Goal: Task Accomplishment & Management: Manage account settings

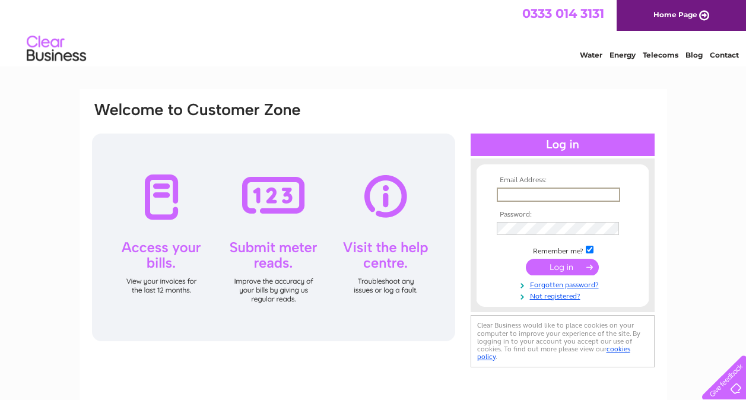
click at [533, 193] on input "text" at bounding box center [559, 195] width 124 height 14
paste input "[EMAIL_ADDRESS][DOMAIN_NAME]"
type input "smortimer@exlog.com"
click at [547, 275] on td at bounding box center [563, 266] width 138 height 23
click at [550, 267] on input "submit" at bounding box center [562, 266] width 73 height 17
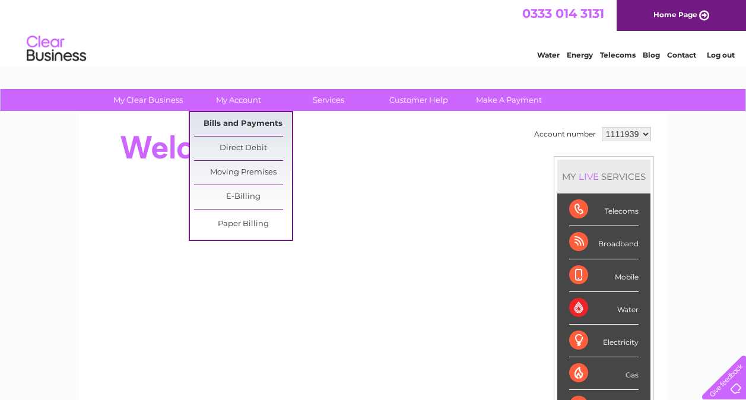
click at [230, 117] on link "Bills and Payments" at bounding box center [243, 124] width 98 height 24
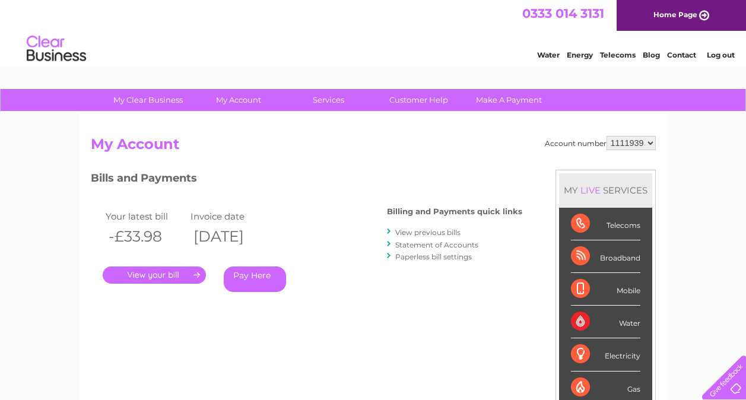
click at [175, 276] on link "." at bounding box center [154, 275] width 103 height 17
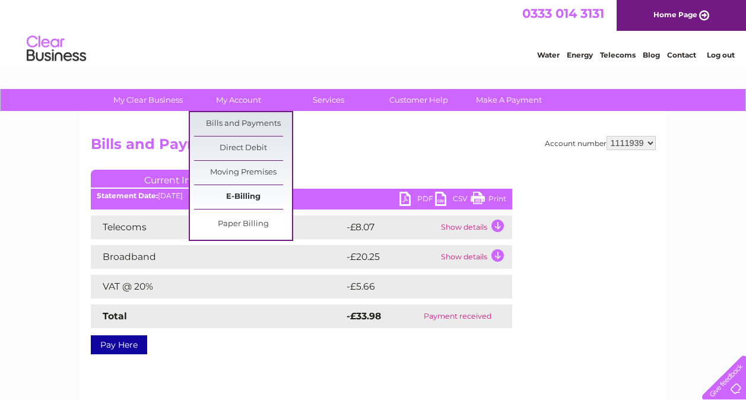
click at [243, 197] on link "E-Billing" at bounding box center [243, 197] width 98 height 24
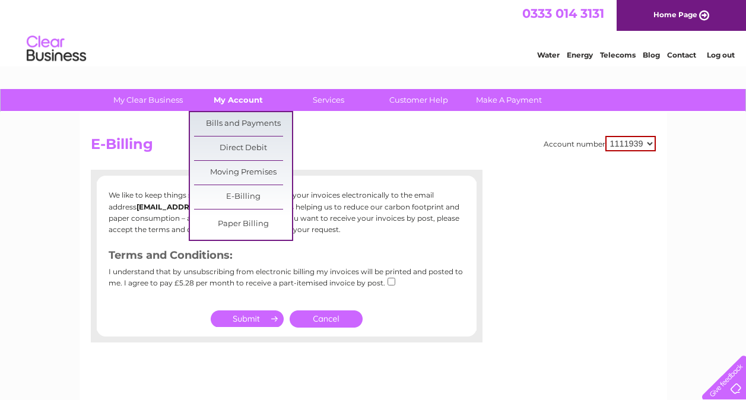
click at [213, 98] on link "My Account" at bounding box center [238, 100] width 98 height 22
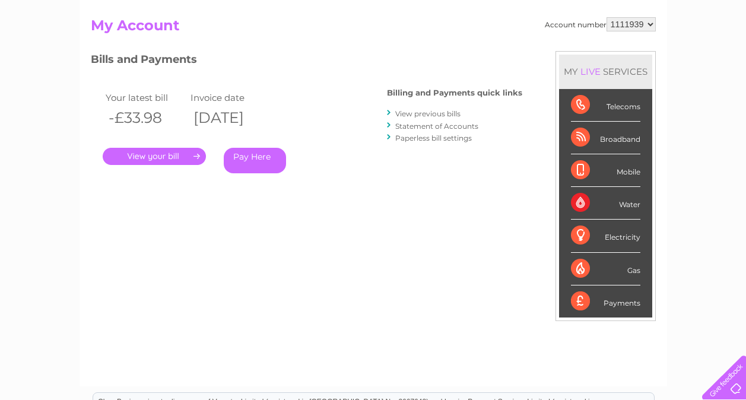
scroll to position [59, 0]
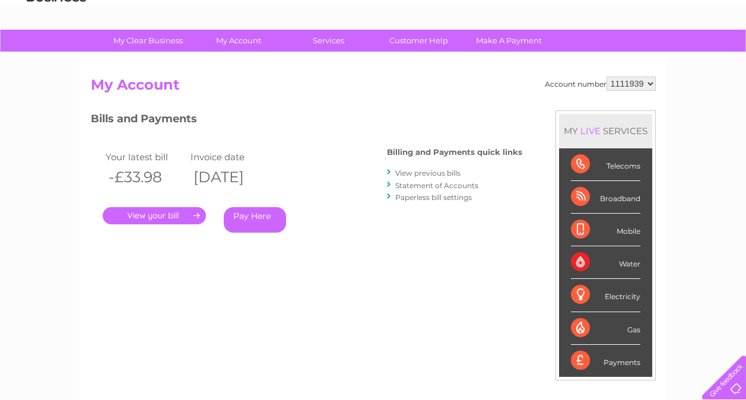
click at [582, 262] on div "Water" at bounding box center [605, 262] width 69 height 33
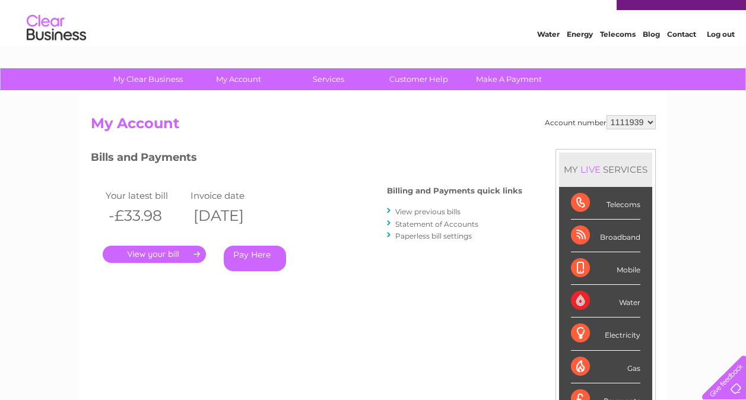
scroll to position [0, 0]
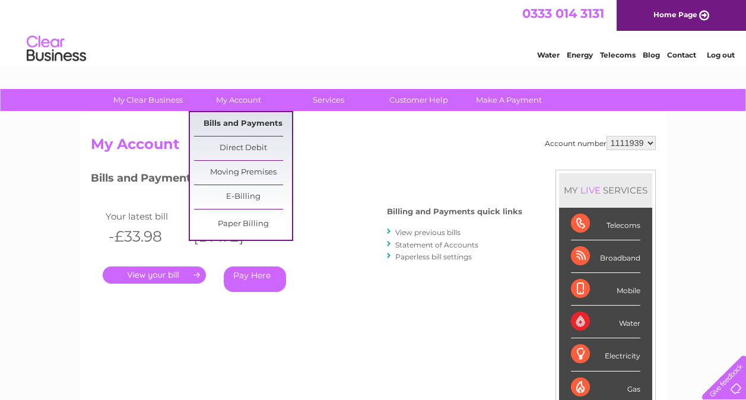
click at [232, 119] on link "Bills and Payments" at bounding box center [243, 124] width 98 height 24
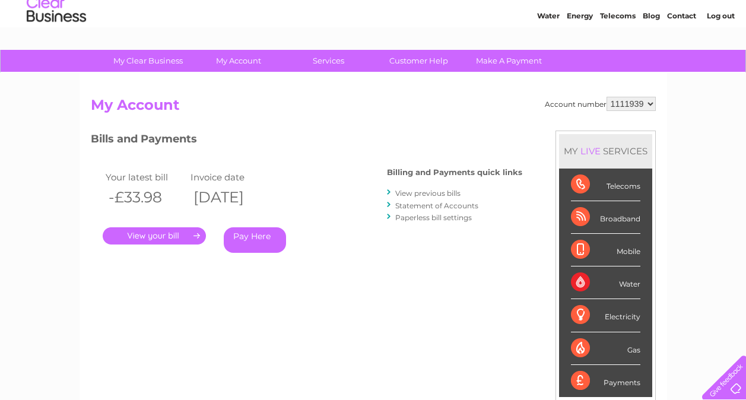
scroll to position [59, 0]
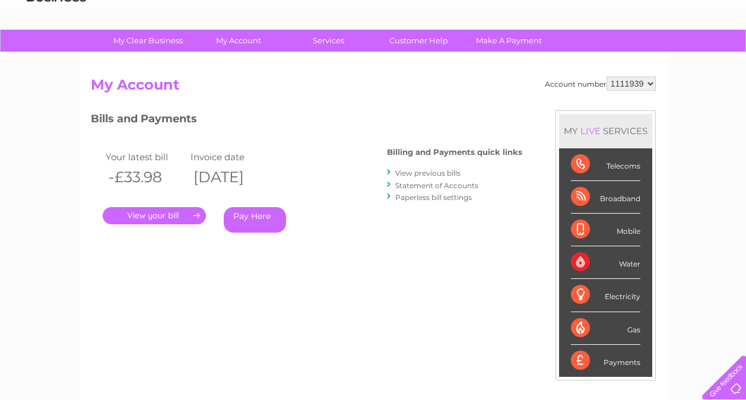
click at [394, 172] on li "View previous bills" at bounding box center [454, 173] width 135 height 12
click at [407, 172] on link "View previous bills" at bounding box center [427, 173] width 65 height 9
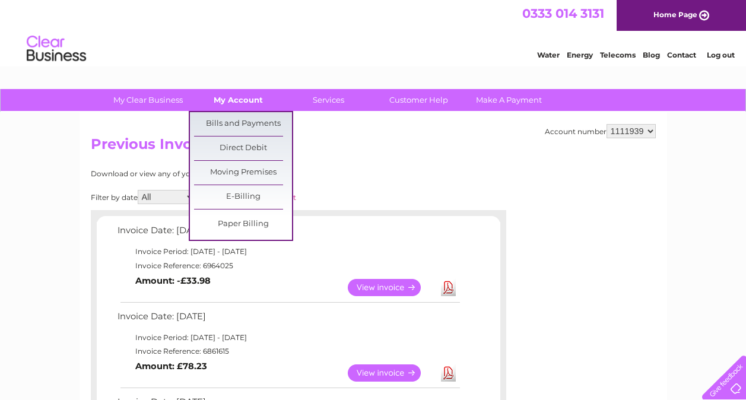
click at [251, 102] on link "My Account" at bounding box center [238, 100] width 98 height 22
click at [239, 122] on link "Bills and Payments" at bounding box center [243, 124] width 98 height 24
